Goal: Find specific page/section: Find specific page/section

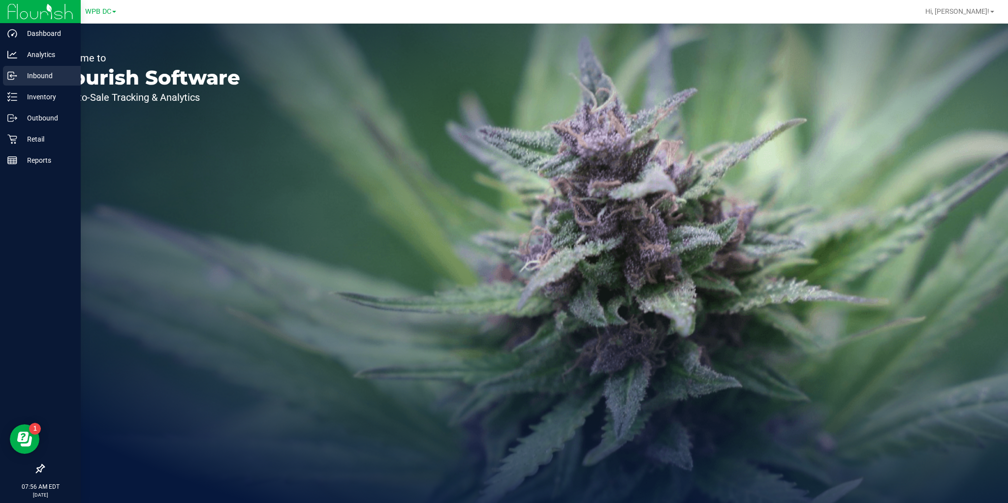
click at [21, 74] on p "Inbound" at bounding box center [46, 76] width 59 height 12
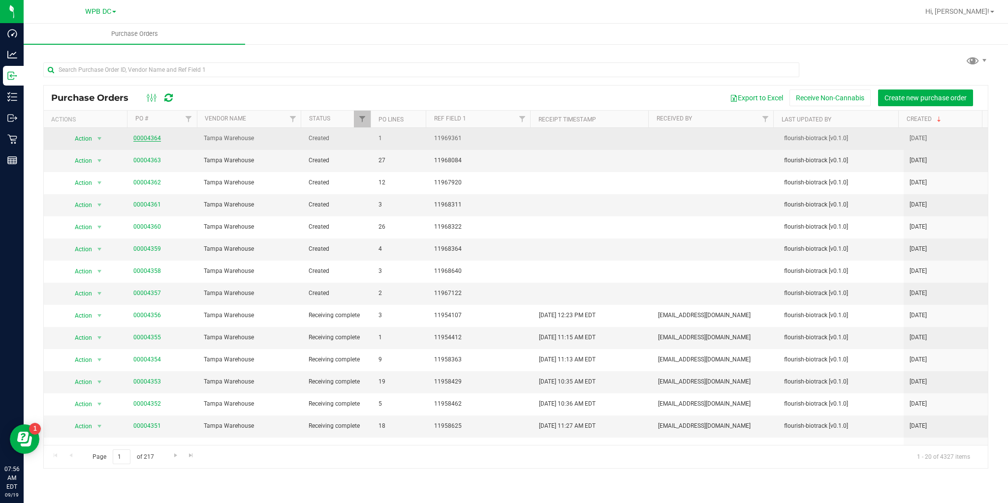
click at [133, 138] on link "00004364" at bounding box center [147, 138] width 28 height 7
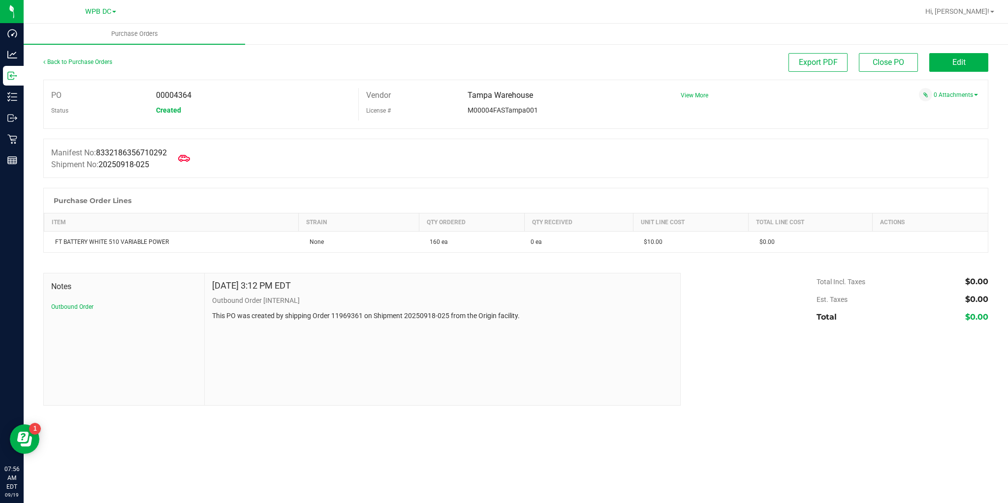
click at [96, 65] on div "Back to Purchase Orders" at bounding box center [161, 62] width 236 height 18
click at [95, 61] on link "Back to Purchase Orders" at bounding box center [77, 62] width 69 height 7
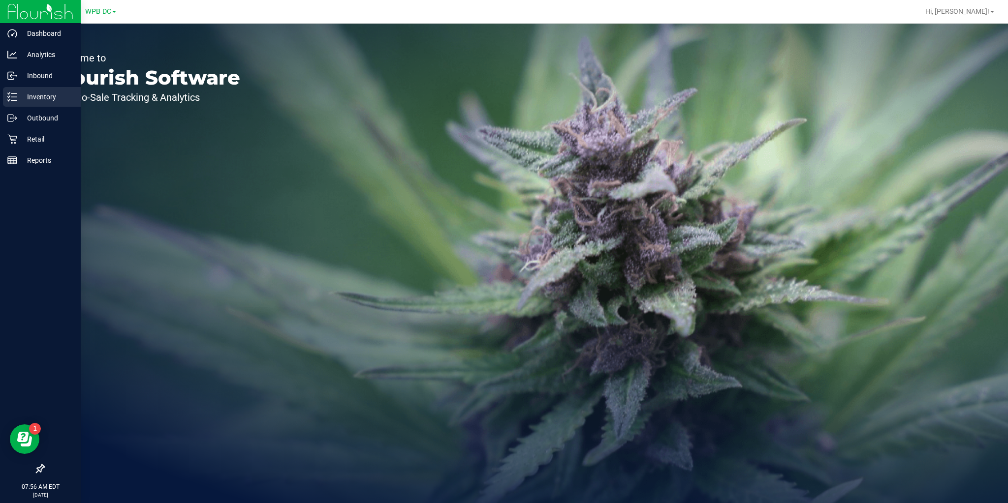
click at [21, 100] on p "Inventory" at bounding box center [46, 97] width 59 height 12
